Goal: Task Accomplishment & Management: Manage account settings

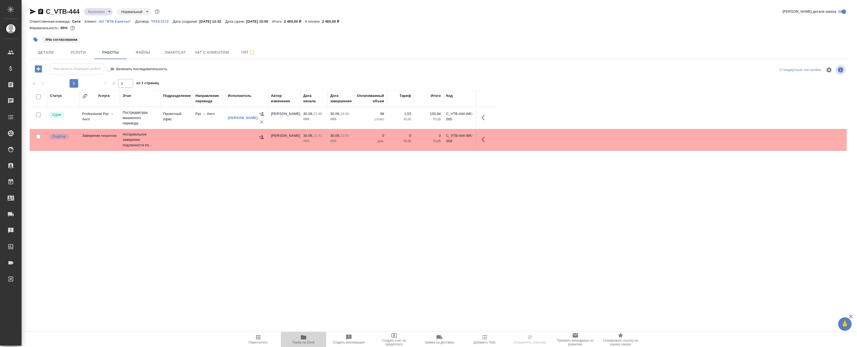
click at [304, 337] on icon "button" at bounding box center [303, 337] width 5 height 4
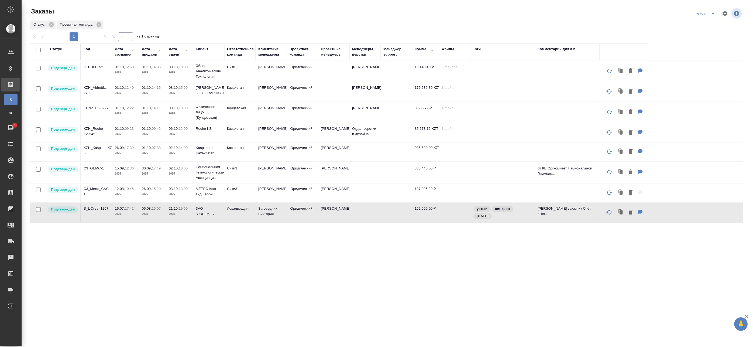
click at [710, 12] on icon "split button" at bounding box center [713, 13] width 6 height 6
click at [699, 25] on li "Артак" at bounding box center [710, 24] width 39 height 9
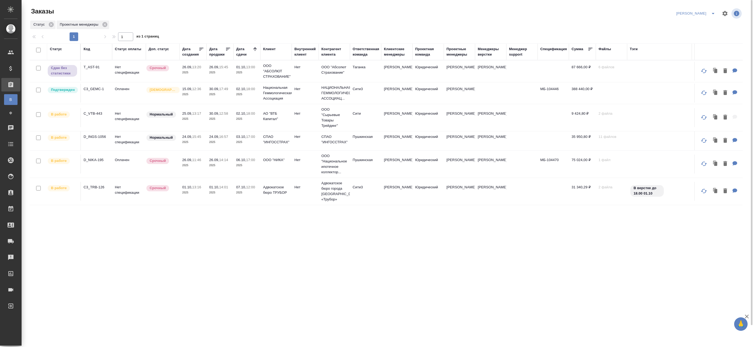
click at [150, 120] on td "Нормальный" at bounding box center [163, 117] width 34 height 19
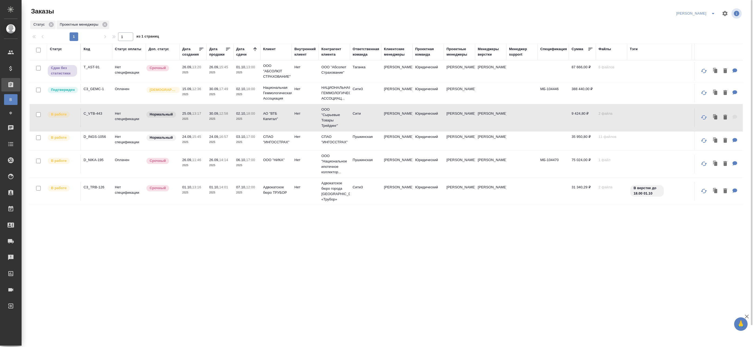
click at [194, 120] on p "2025" at bounding box center [193, 118] width 22 height 5
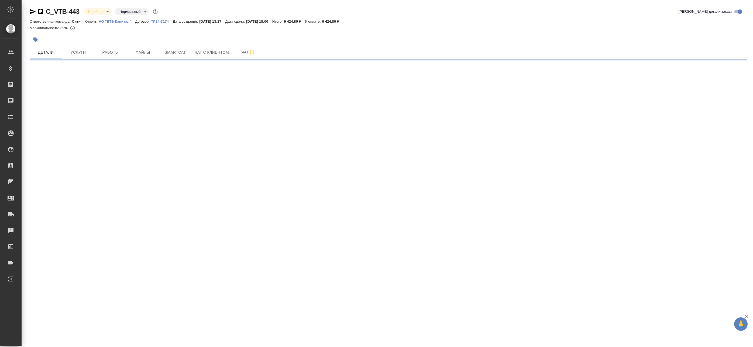
select select "RU"
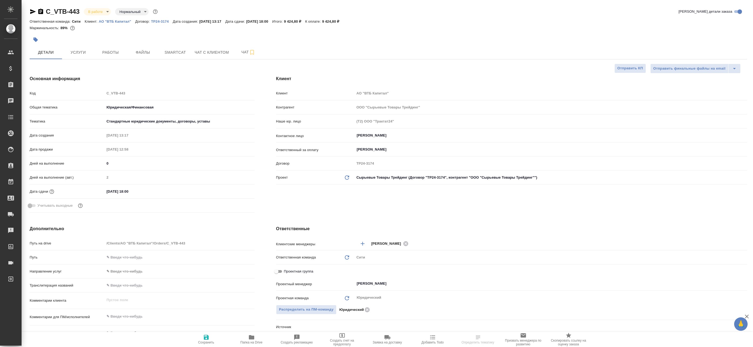
type textarea "x"
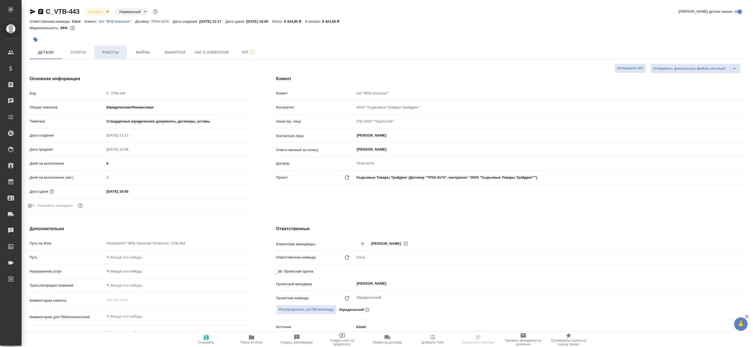
type textarea "x"
click at [109, 52] on span "Работы" at bounding box center [111, 52] width 26 height 7
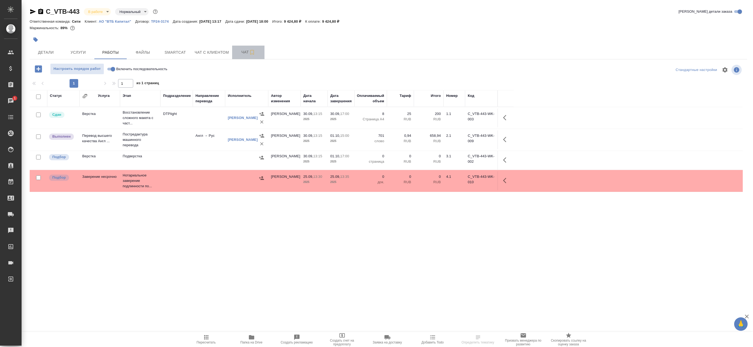
click at [244, 51] on span "Чат" at bounding box center [248, 52] width 26 height 7
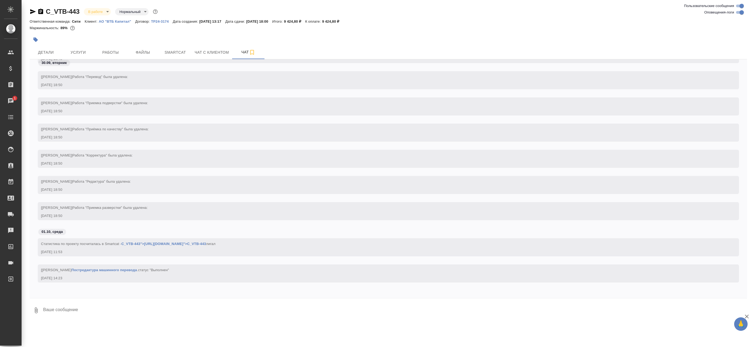
scroll to position [1107, 0]
click at [108, 53] on span "Работы" at bounding box center [111, 52] width 26 height 7
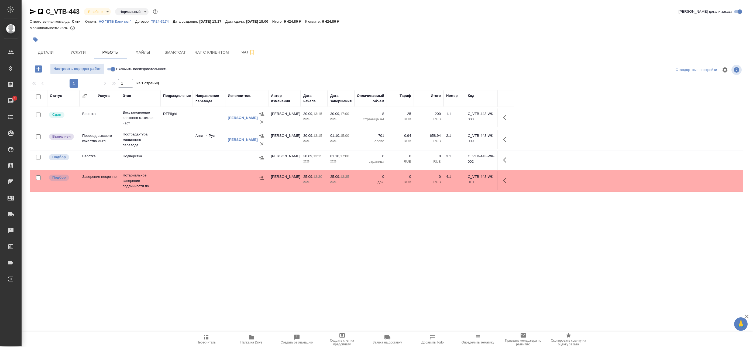
click at [206, 339] on icon "button" at bounding box center [206, 337] width 4 height 4
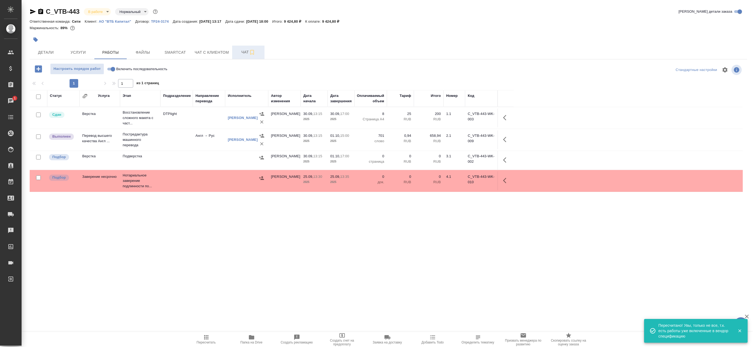
click at [244, 51] on span "Чат" at bounding box center [248, 52] width 26 height 7
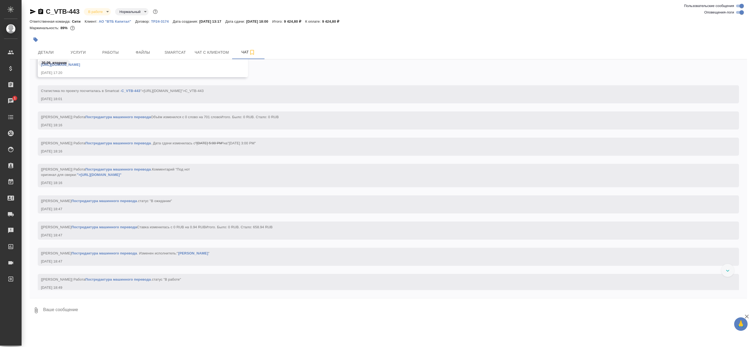
scroll to position [809, 0]
click at [173, 54] on span "Smartcat" at bounding box center [175, 52] width 26 height 7
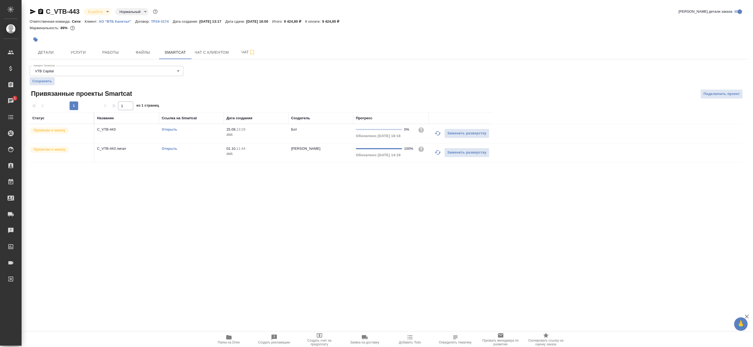
click at [175, 131] on link "Открыть" at bounding box center [169, 129] width 15 height 4
click at [107, 53] on span "Работы" at bounding box center [111, 52] width 26 height 7
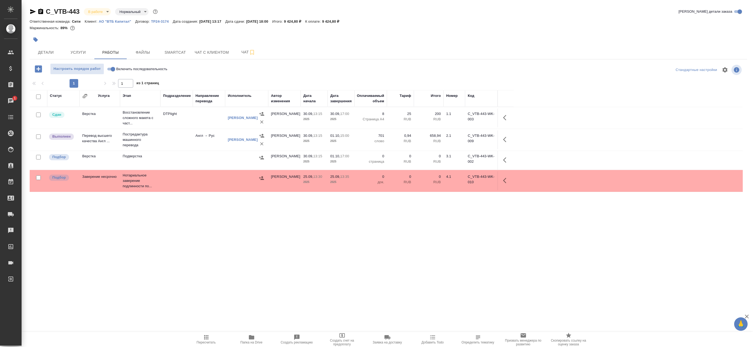
click at [257, 206] on div "Статус Услуга Этап Подразделение Направление перевода Исполнитель Автор изменен…" at bounding box center [386, 211] width 713 height 243
click at [104, 13] on body "🙏 .cls-1 fill:#fff; AWATERA Badanyan Artak Клиенты Спецификации Заказы 1 Чаты T…" at bounding box center [376, 173] width 753 height 347
click at [108, 65] on button "Сдан без статистики" at bounding box center [106, 66] width 37 height 6
click at [110, 12] on body "🙏 .cls-1 fill:#fff; AWATERA Badanyan Artak Клиенты Спецификации Заказы 1 Чаты T…" at bounding box center [376, 173] width 753 height 347
click at [108, 57] on li "В работе" at bounding box center [108, 56] width 49 height 9
